Goal: Find specific page/section: Find specific page/section

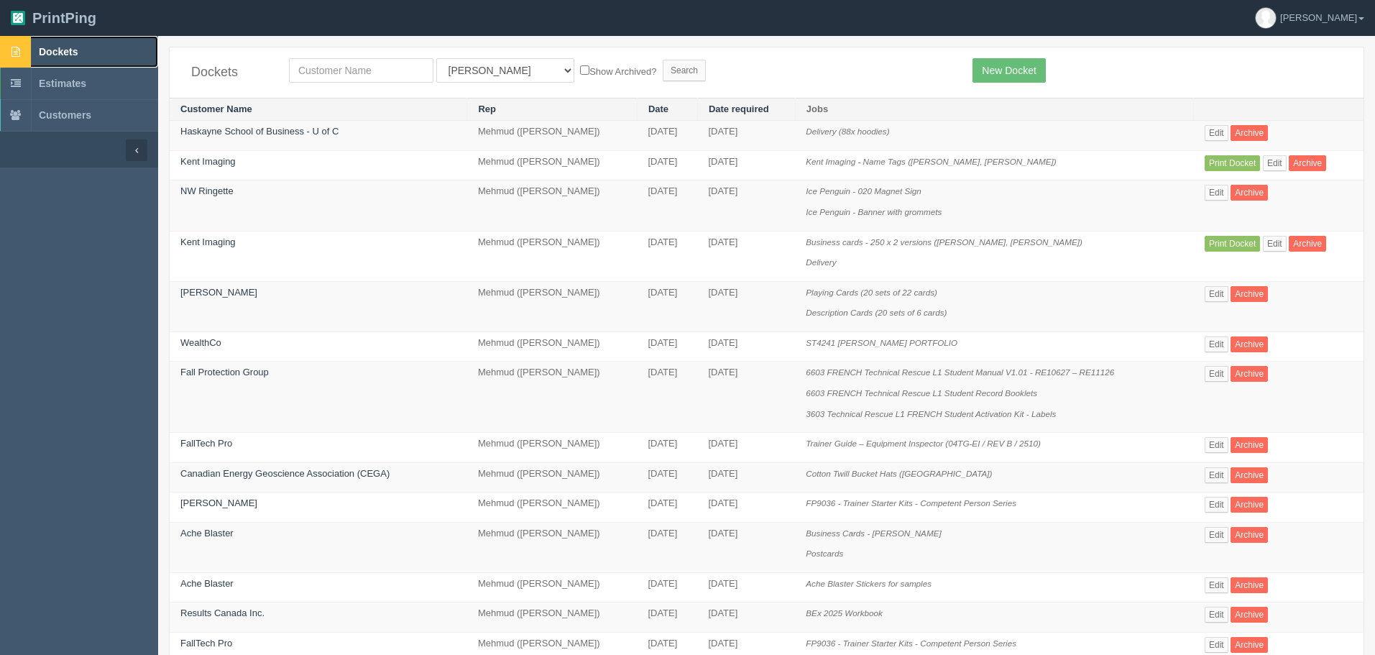
click at [73, 56] on span "Dockets" at bounding box center [58, 51] width 39 height 11
click at [337, 65] on input "text" at bounding box center [361, 70] width 144 height 24
type input "[PERSON_NAME]"
click at [663, 60] on input "Search" at bounding box center [684, 71] width 43 height 22
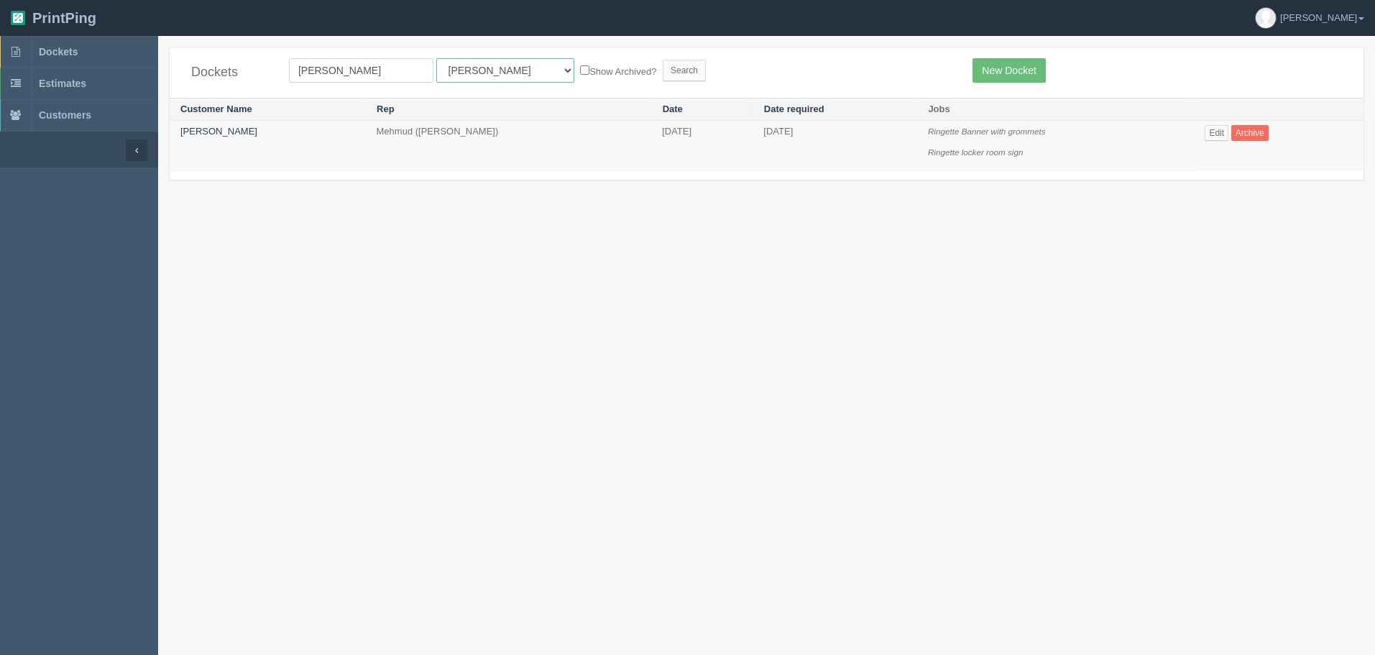
click at [449, 71] on select "All Users Ali Ali Test 1 Aly Amy Ankit Arif Brandon Dan France Greg Jim Mark Ma…" at bounding box center [505, 70] width 138 height 24
select select "8"
click at [436, 58] on select "All Users Ali Ali Test 1 Aly Amy Ankit Arif Brandon Dan France Greg Jim Mark Ma…" at bounding box center [505, 70] width 138 height 24
click at [663, 65] on input "Search" at bounding box center [684, 71] width 43 height 22
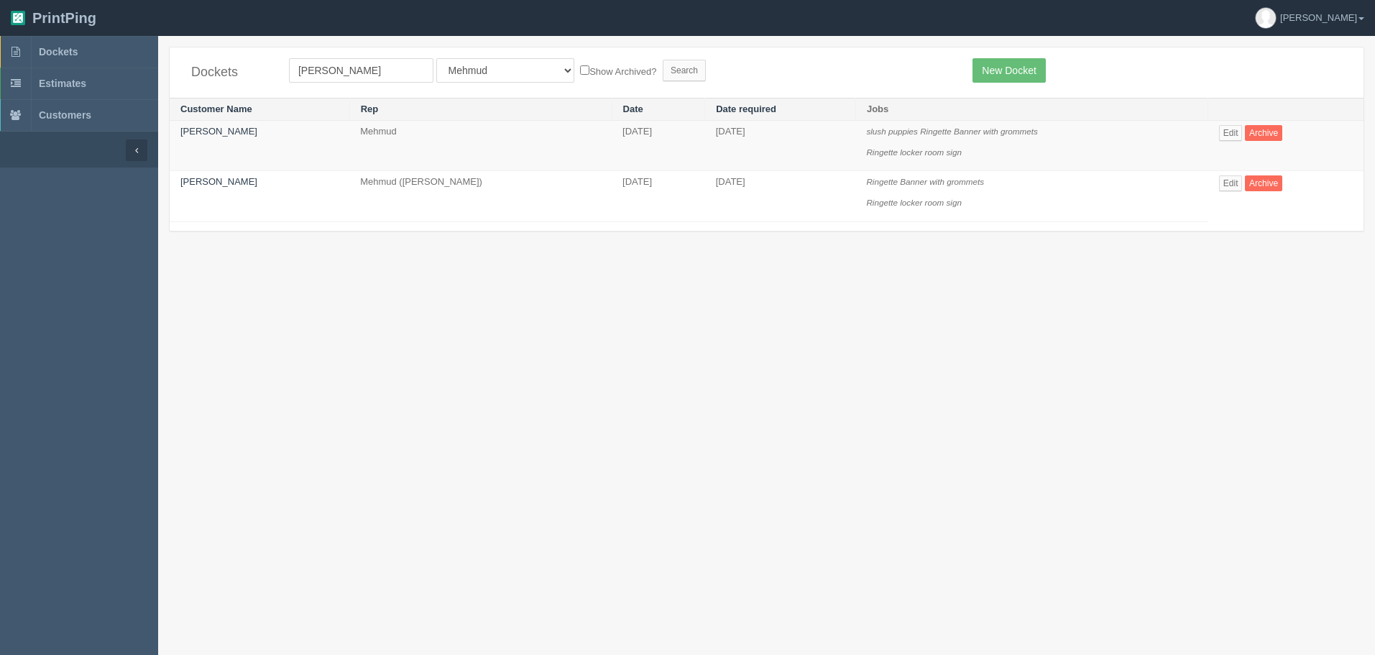
drag, startPoint x: 1010, startPoint y: 153, endPoint x: 846, endPoint y: 129, distance: 165.7
click at [846, 129] on tr "Logan Johnson Mehmud October 01, 2025 October 06, 2025 slush puppies Ringette B…" at bounding box center [767, 146] width 1194 height 50
click at [970, 339] on section "Dockets logan All Users Ali Ali Test 1 Aly Amy Ankit Arif Brandon Dan France Gr…" at bounding box center [766, 363] width 1217 height 655
click at [92, 45] on link "Dockets" at bounding box center [79, 52] width 158 height 32
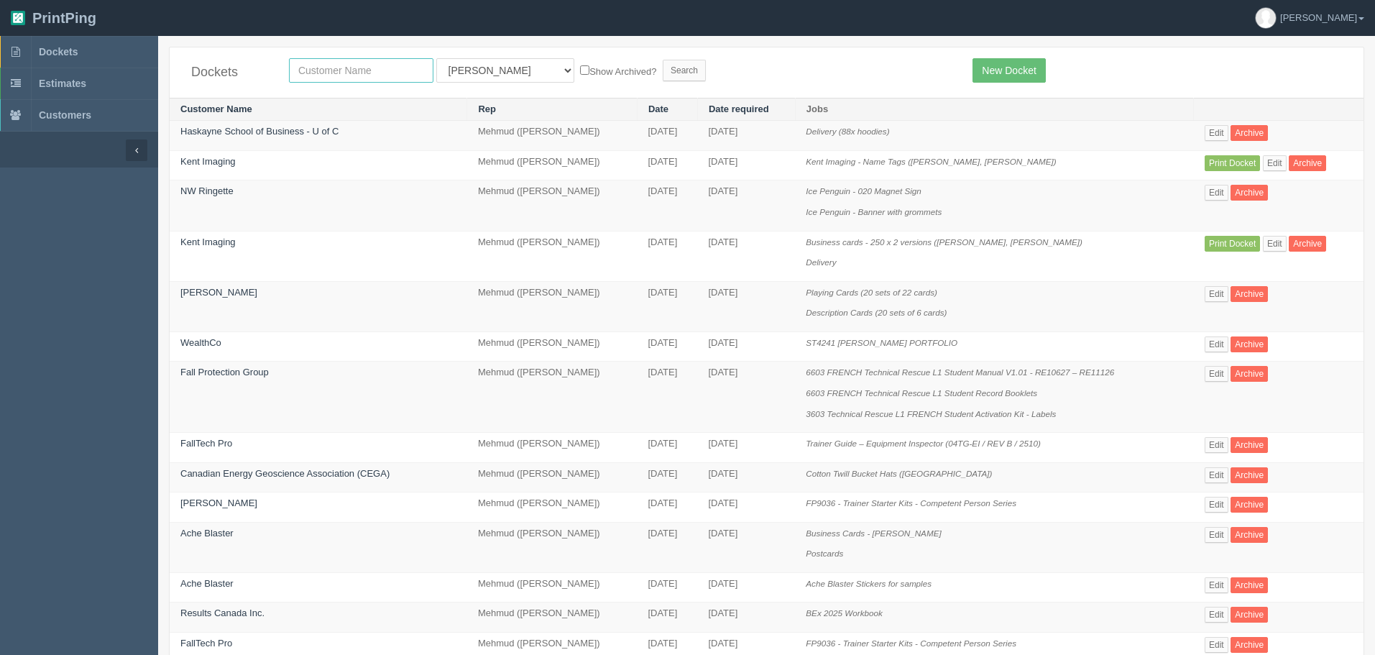
click at [369, 70] on input "text" at bounding box center [361, 70] width 144 height 24
type input "[PERSON_NAME]"
click at [663, 60] on input "Search" at bounding box center [684, 71] width 43 height 22
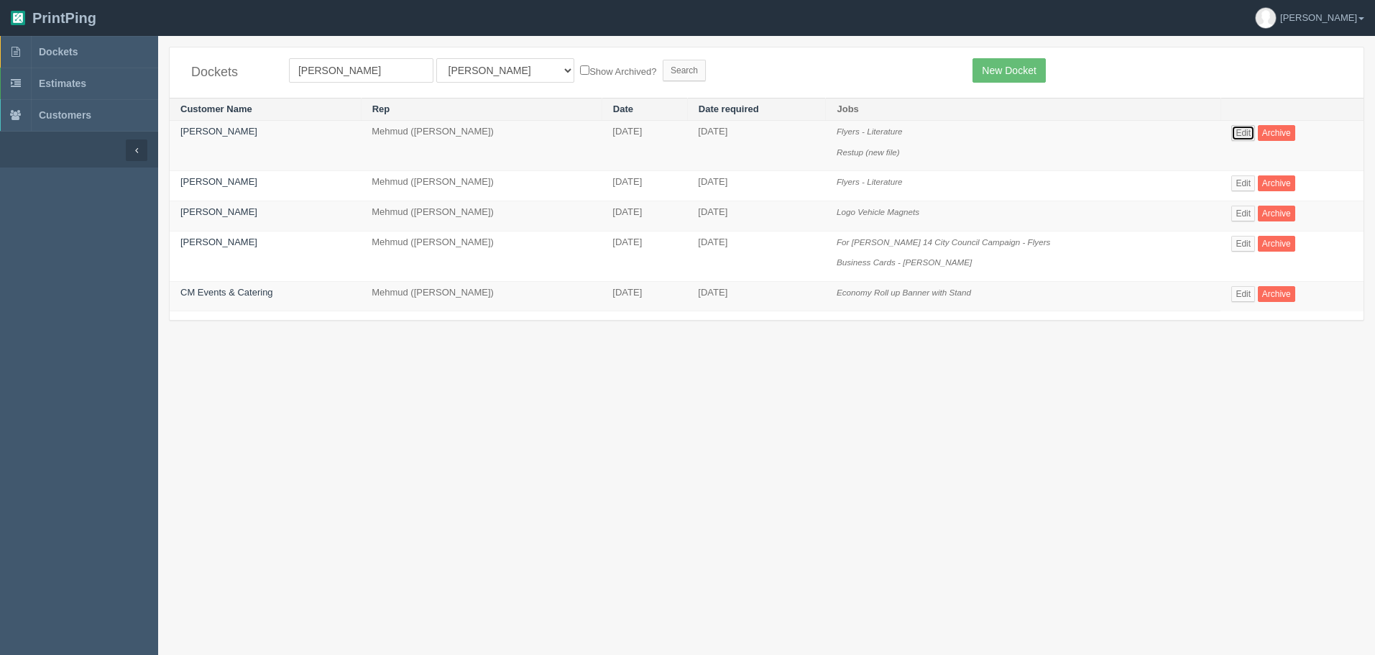
click at [1240, 129] on link "Edit" at bounding box center [1243, 133] width 24 height 16
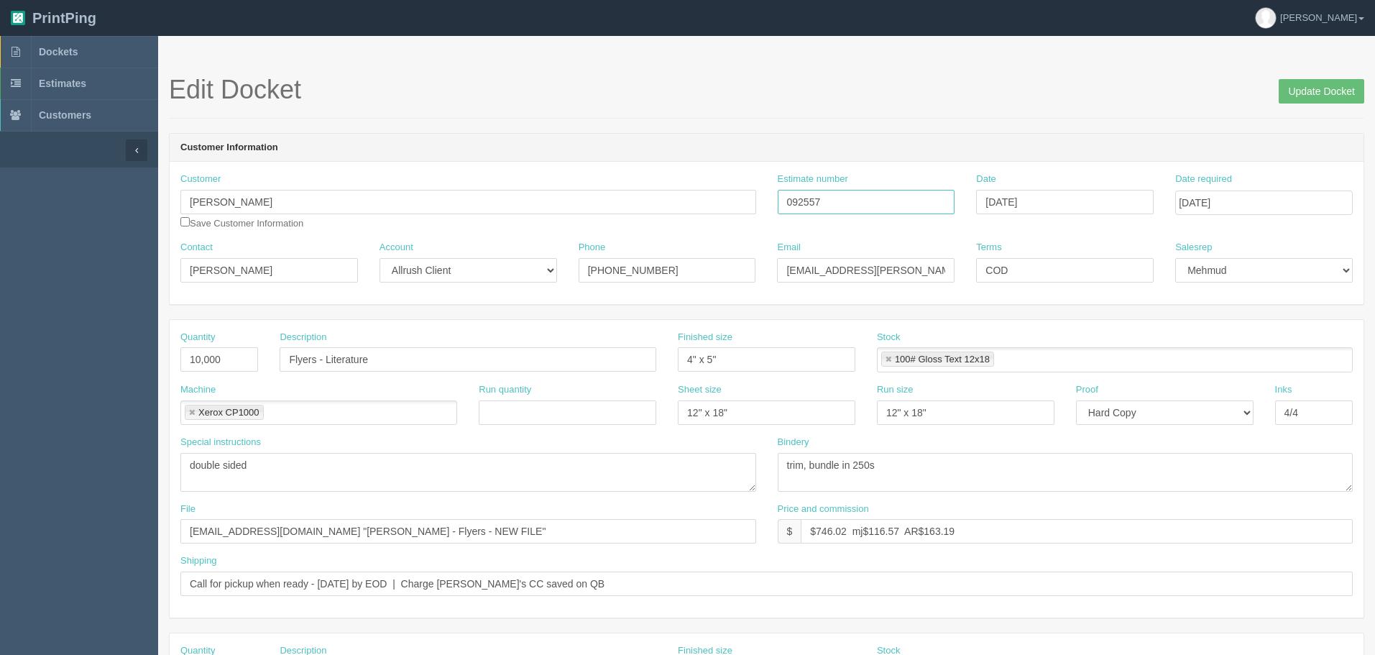
drag, startPoint x: 834, startPoint y: 200, endPoint x: 551, endPoint y: 207, distance: 283.2
click at [558, 205] on div "Customer [PERSON_NAME] Save Customer Information Estimate number 092557 Date [D…" at bounding box center [767, 206] width 1194 height 68
click at [78, 55] on span "Dockets" at bounding box center [58, 51] width 39 height 11
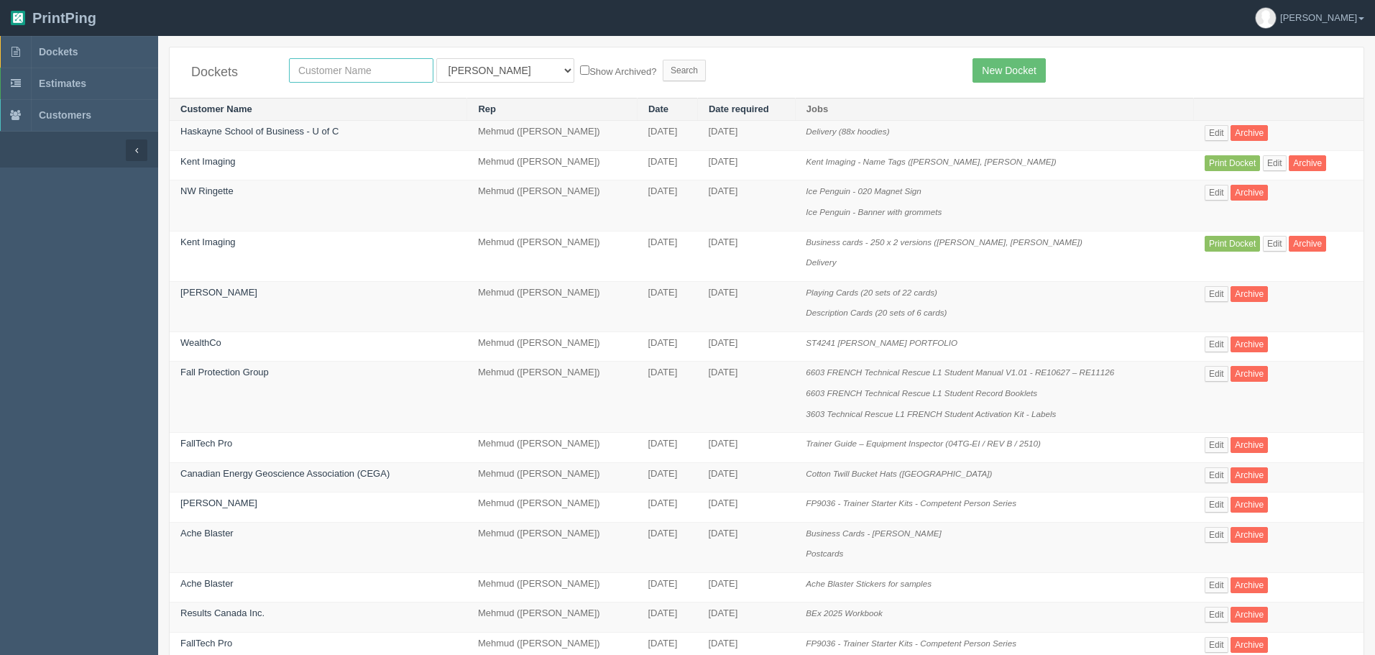
click at [389, 78] on input "text" at bounding box center [361, 70] width 144 height 24
type input "moe j"
click at [663, 60] on input "Search" at bounding box center [684, 71] width 43 height 22
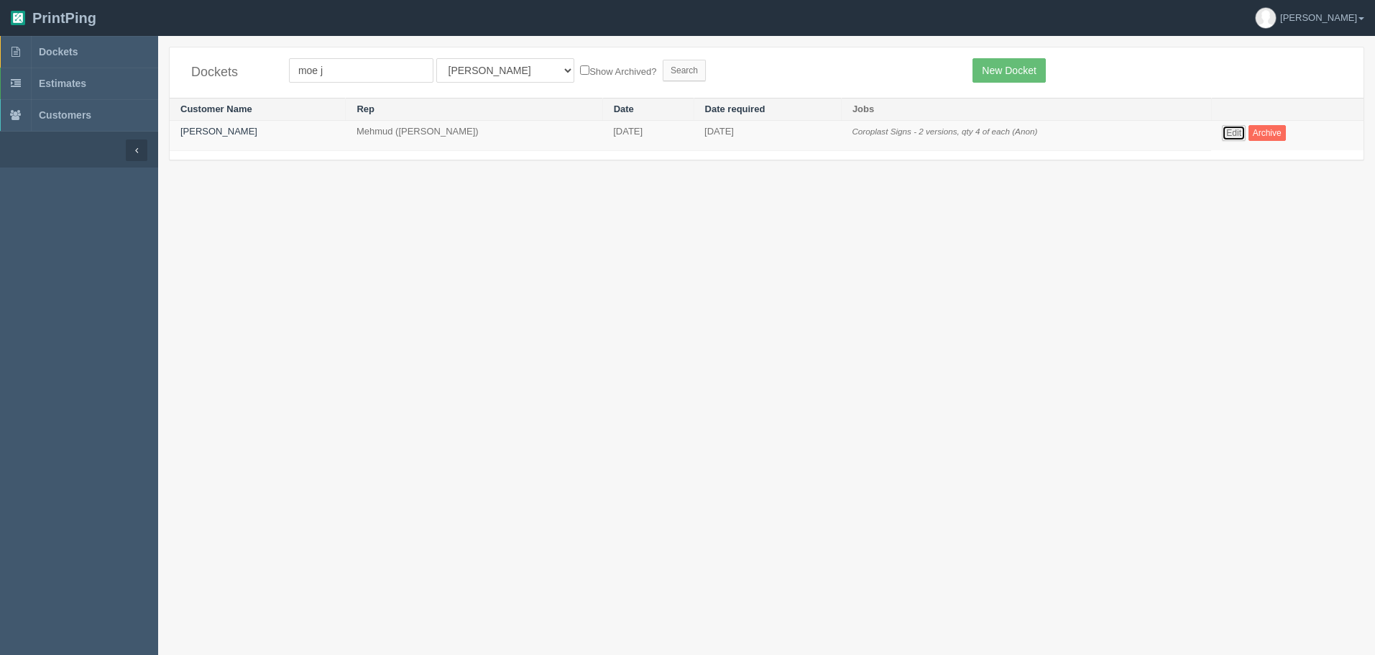
click at [1232, 137] on link "Edit" at bounding box center [1234, 133] width 24 height 16
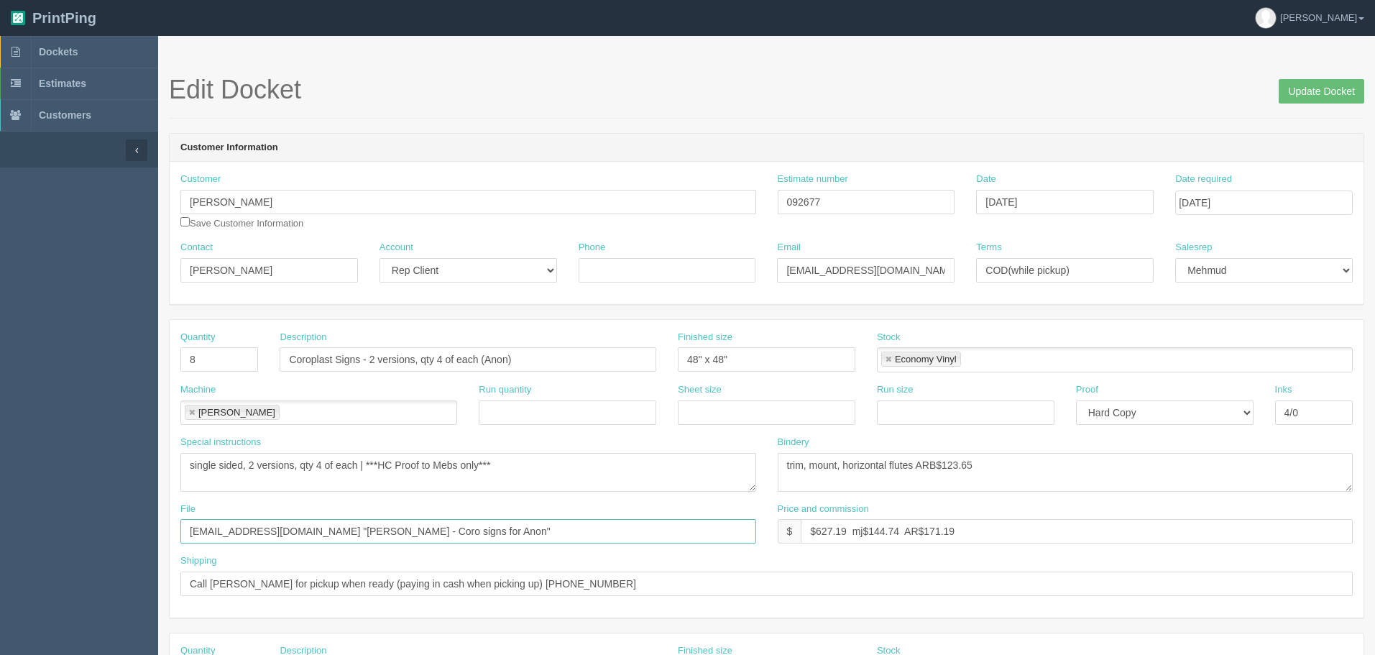
click at [505, 523] on input "[EMAIL_ADDRESS][DOMAIN_NAME] "[PERSON_NAME] - Coro signs for Anon"" at bounding box center [468, 531] width 576 height 24
click at [53, 47] on span "Dockets" at bounding box center [58, 51] width 39 height 11
